Goal: Find specific page/section: Find specific page/section

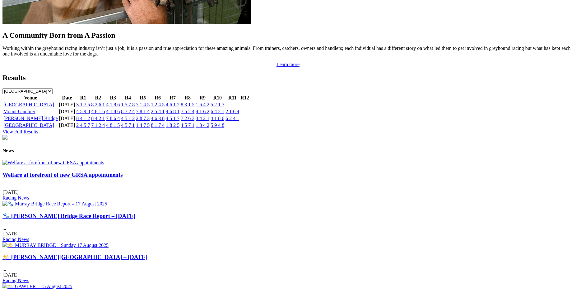
scroll to position [632, 0]
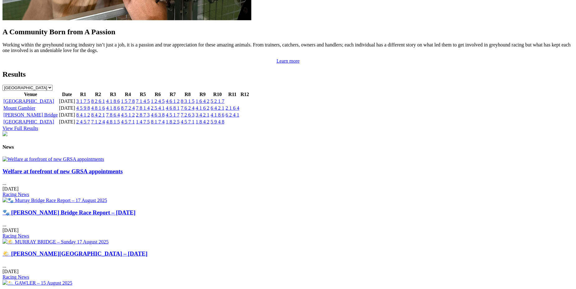
click at [123, 174] on link "Welfare at forefront of new GRSA appointments" at bounding box center [62, 171] width 120 height 7
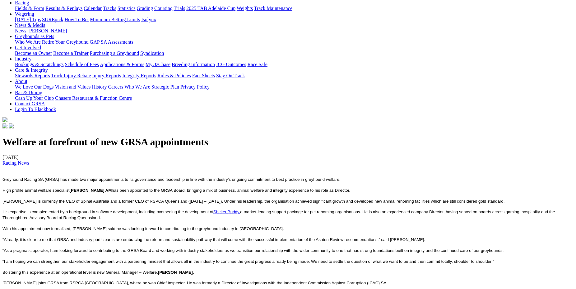
scroll to position [78, 0]
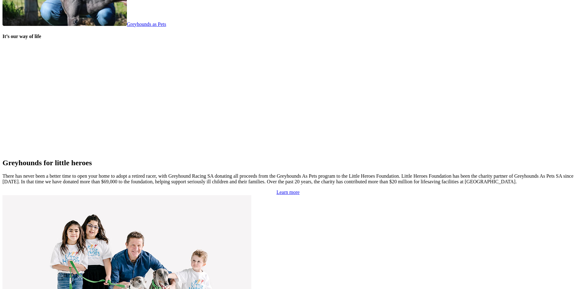
scroll to position [1269, 0]
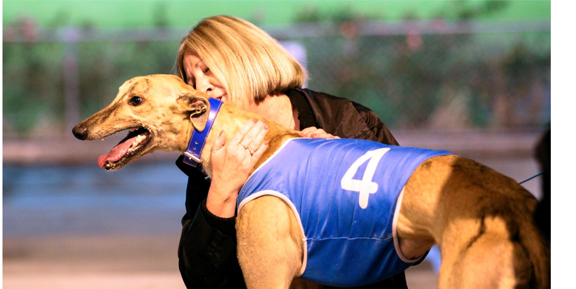
scroll to position [271, 0]
